Goal: Task Accomplishment & Management: Manage account settings

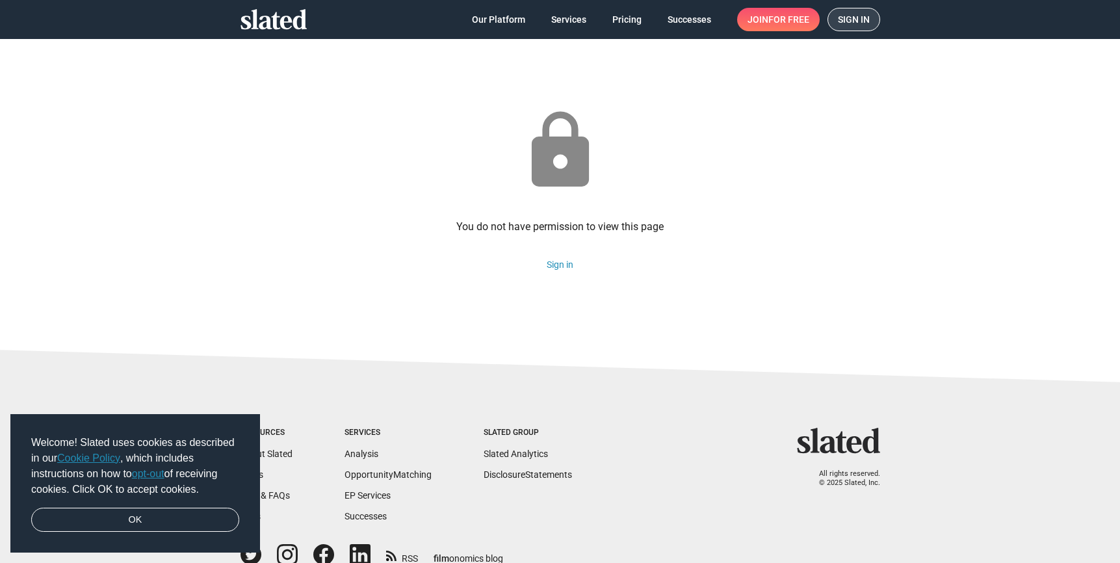
click at [860, 21] on span "Sign in" at bounding box center [854, 19] width 32 height 22
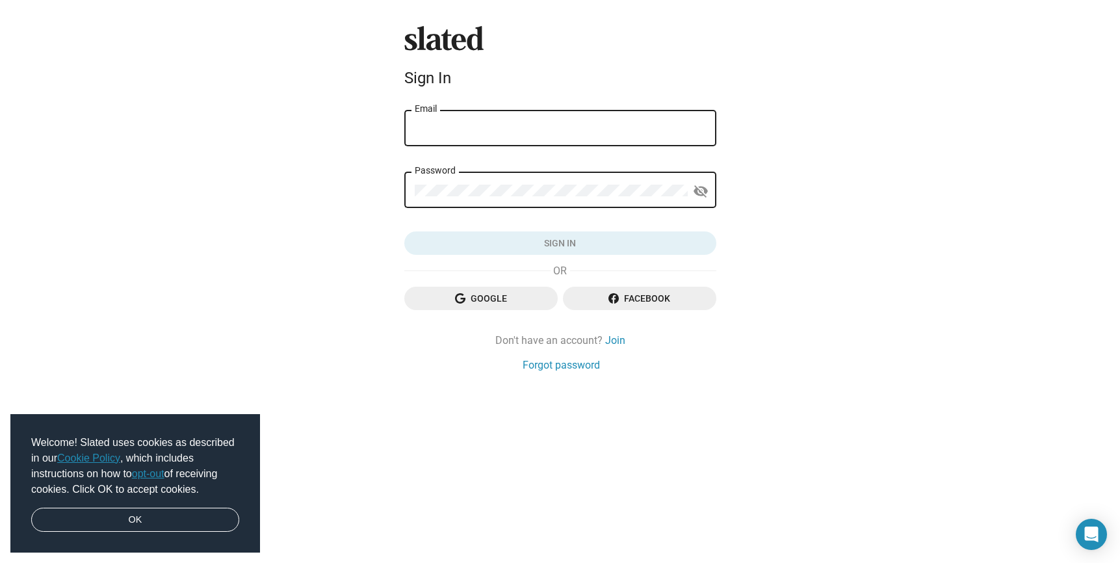
click at [494, 129] on input "Email" at bounding box center [560, 129] width 291 height 12
type input "[EMAIL_ADDRESS][DOMAIN_NAME]"
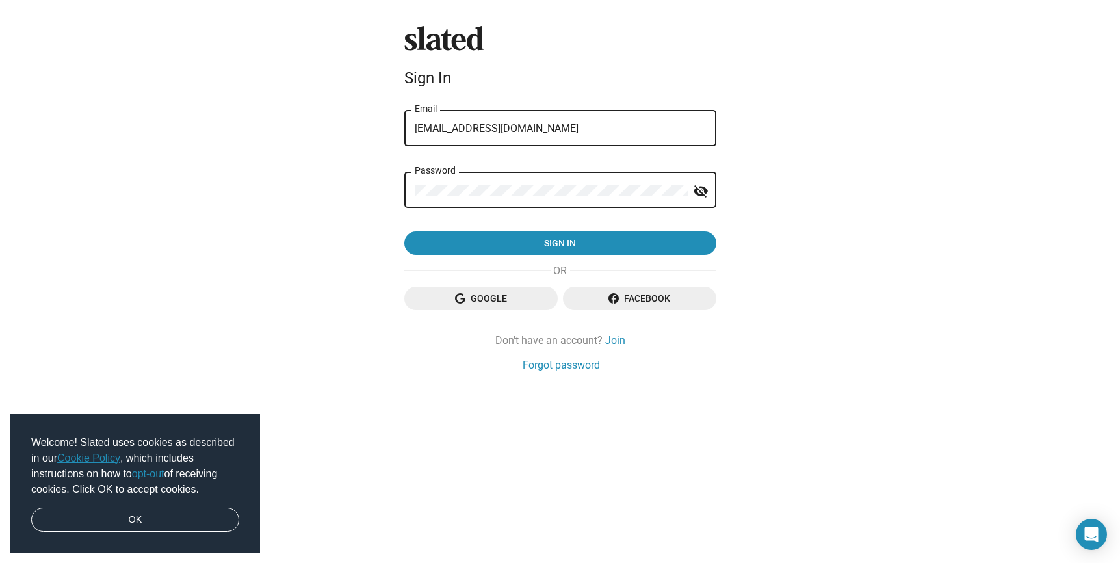
click at [404, 231] on button "Sign in" at bounding box center [560, 242] width 312 height 23
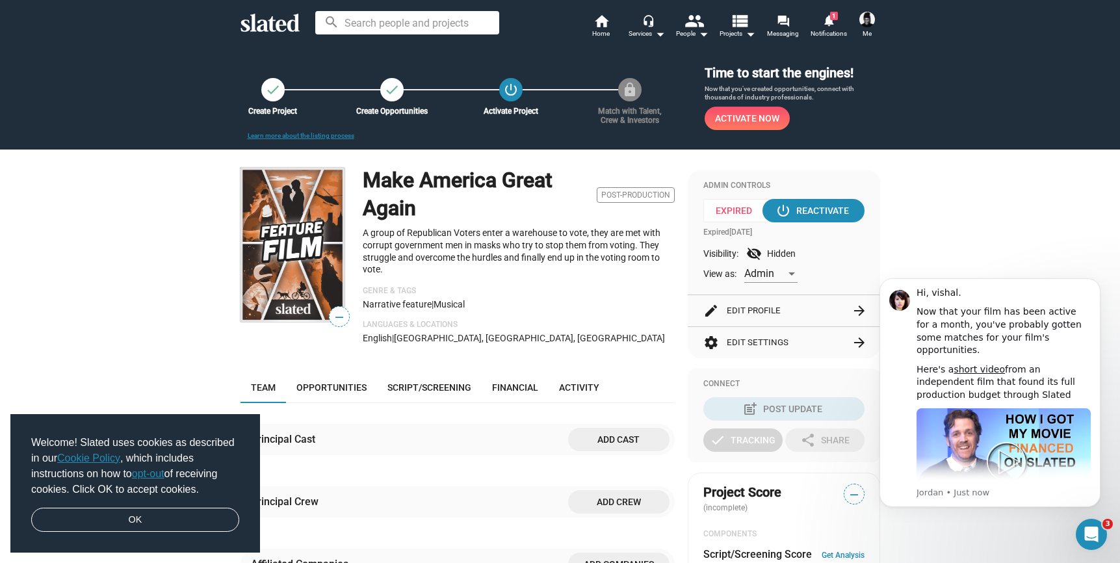
click at [865, 27] on span "Me" at bounding box center [866, 34] width 9 height 16
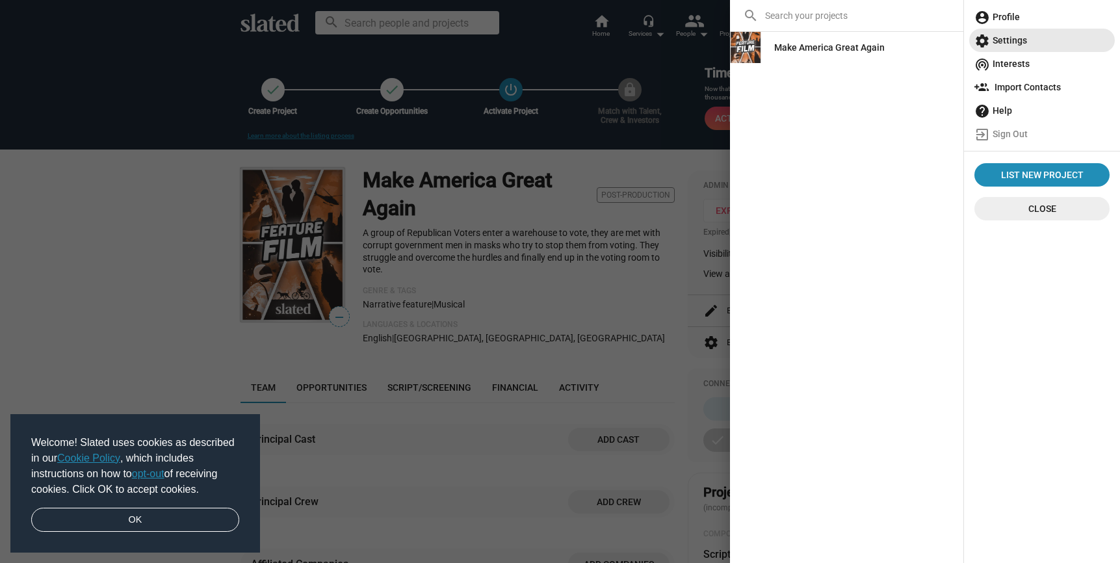
click at [1011, 38] on span "settings Settings" at bounding box center [1041, 40] width 135 height 23
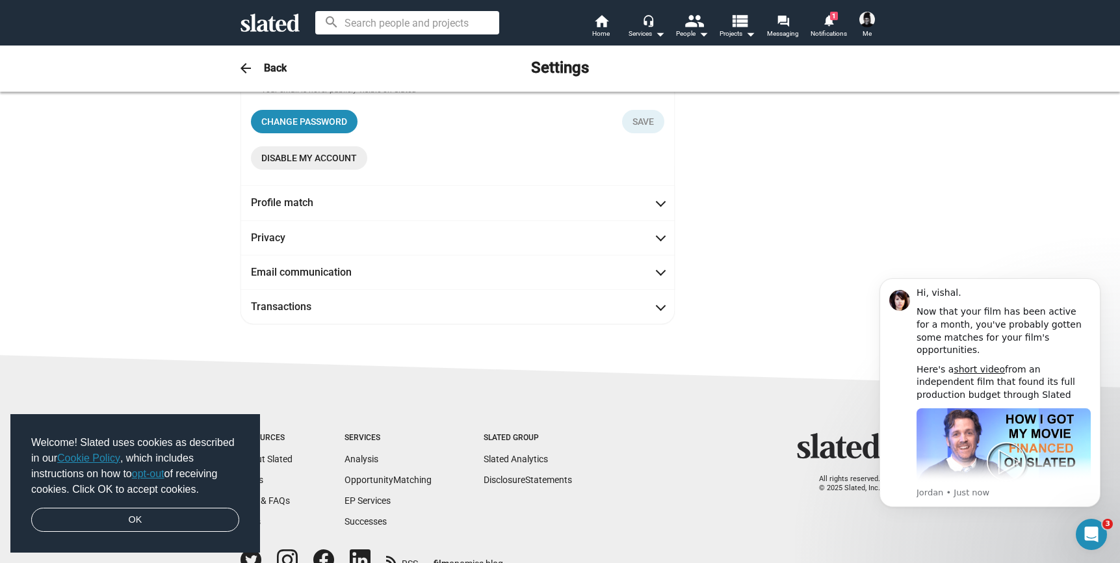
scroll to position [253, 0]
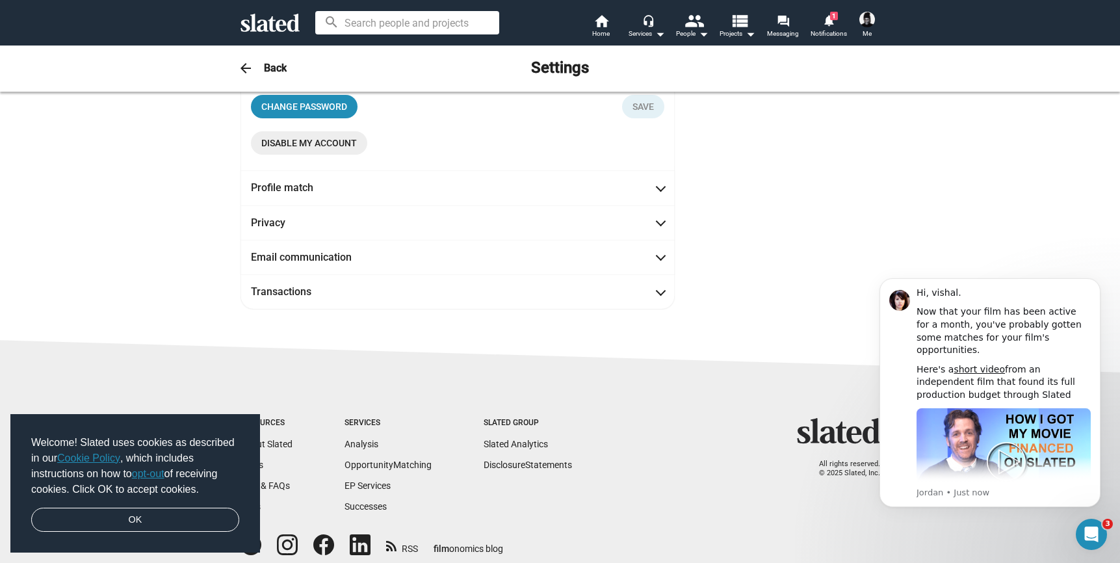
click at [302, 142] on span "Disable my account" at bounding box center [309, 142] width 96 height 23
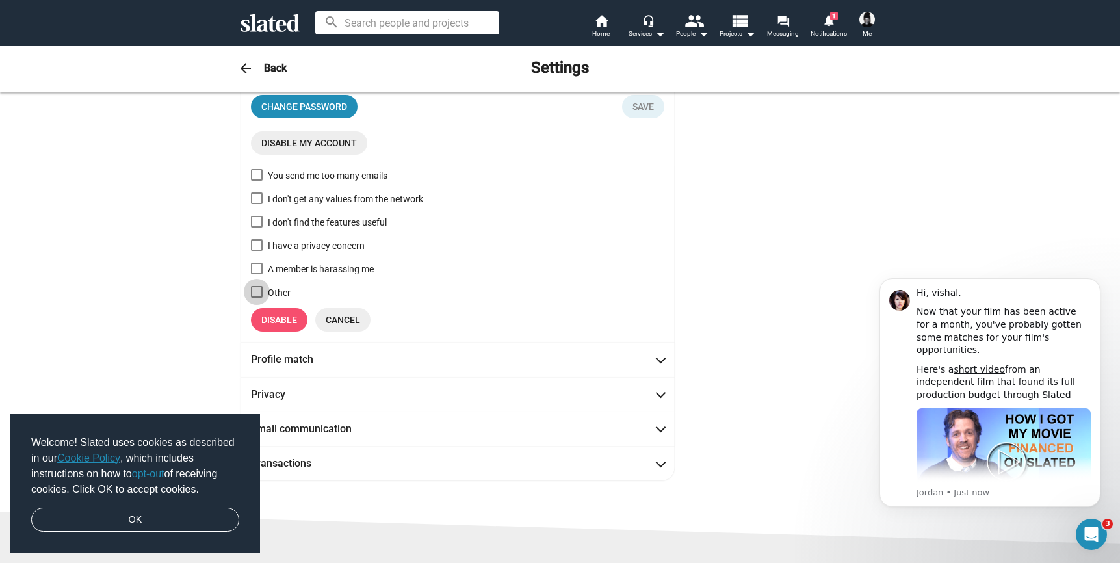
click at [254, 291] on span at bounding box center [257, 292] width 12 height 12
click at [256, 298] on input "Other" at bounding box center [256, 298] width 1 height 1
checkbox input "true"
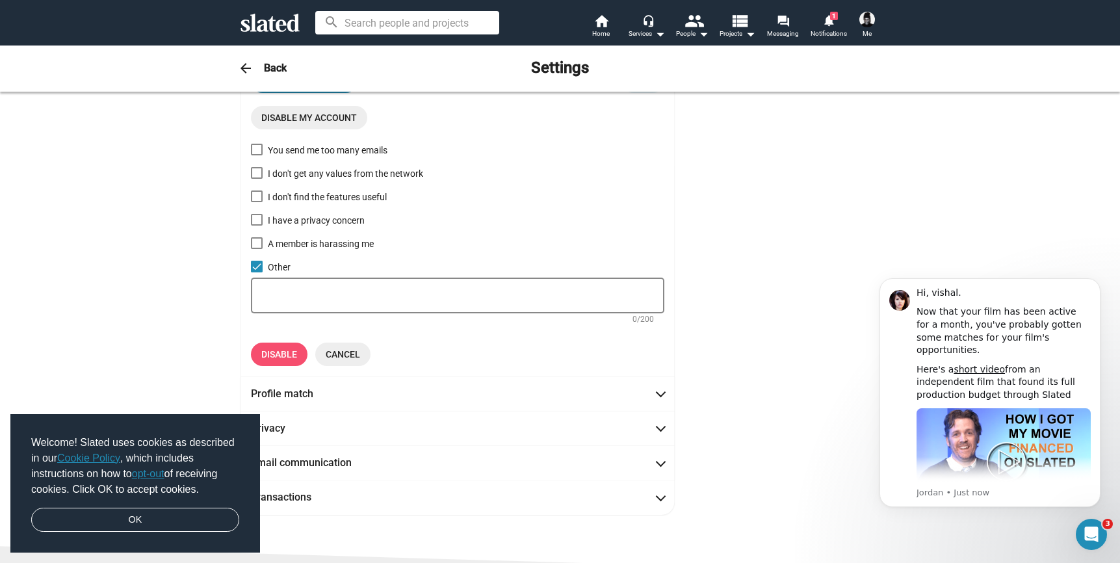
scroll to position [285, 0]
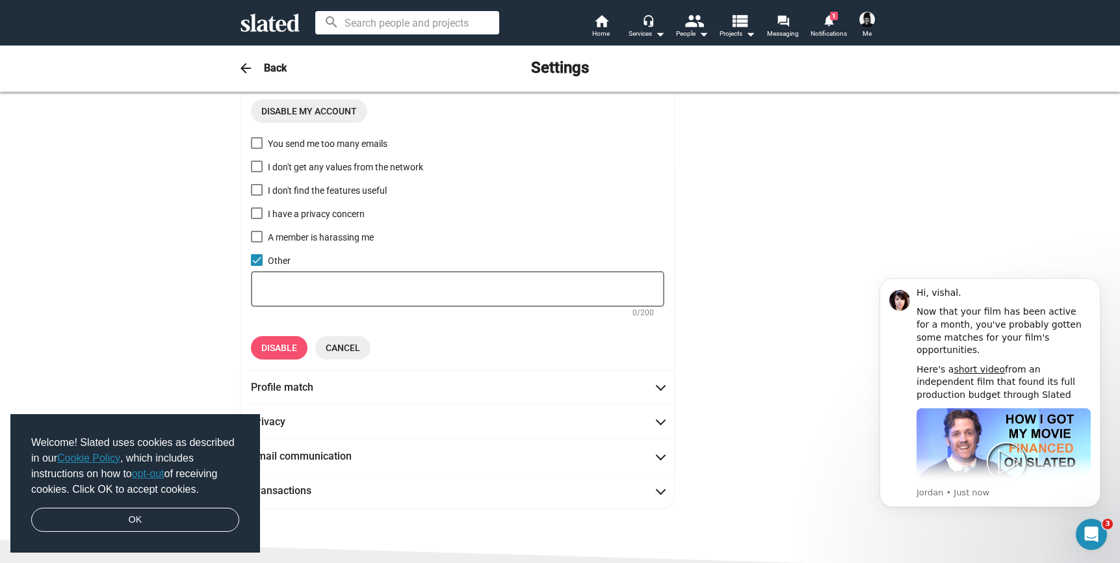
click at [299, 284] on div at bounding box center [457, 287] width 393 height 38
type textarea "Not Needed anymore"
click at [279, 348] on span "Disable" at bounding box center [279, 347] width 36 height 23
click at [144, 527] on link "OK" at bounding box center [135, 520] width 208 height 25
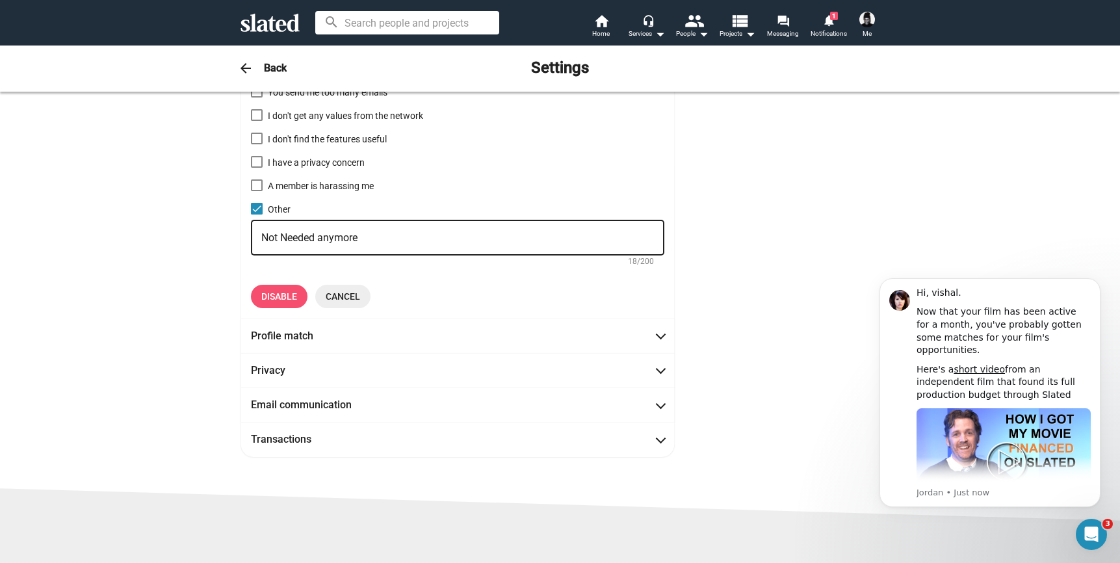
scroll to position [356, 0]
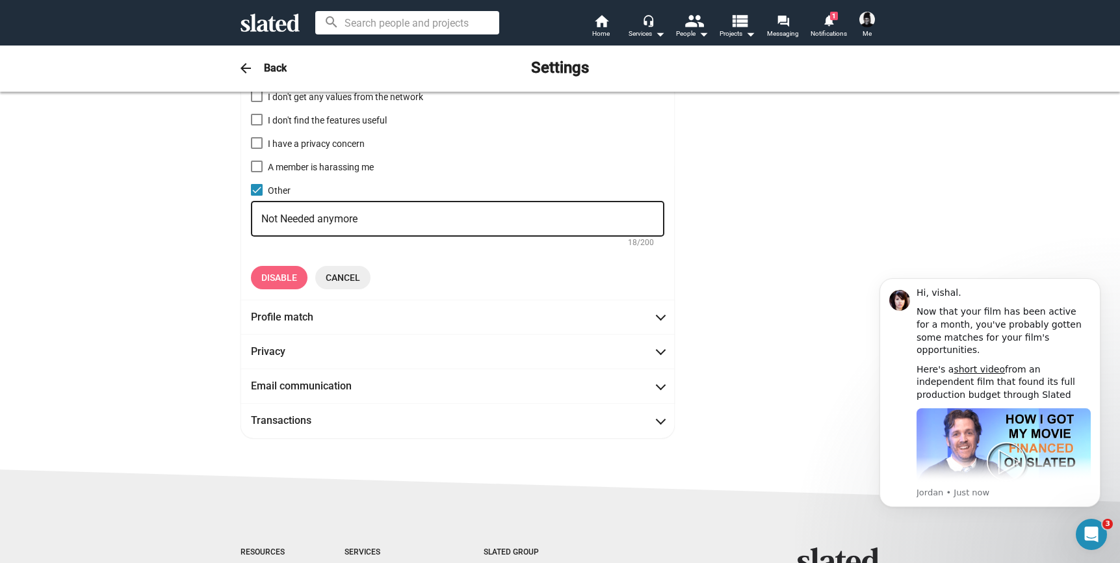
click at [287, 276] on span "Disable" at bounding box center [279, 277] width 36 height 23
